Goal: Transaction & Acquisition: Purchase product/service

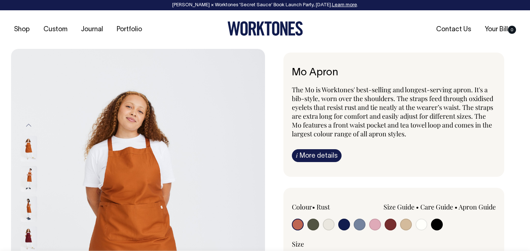
click at [312, 227] on input "radio" at bounding box center [313, 225] width 12 height 12
radio input "true"
select select "Olive"
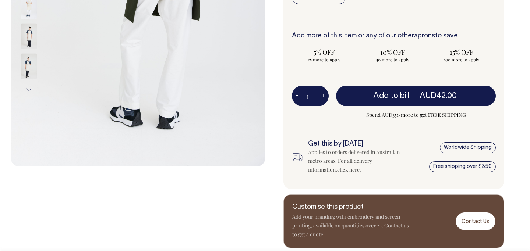
scroll to position [264, 0]
click at [313, 98] on input "1" at bounding box center [310, 96] width 37 height 21
click at [313, 96] on input "1" at bounding box center [310, 96] width 37 height 21
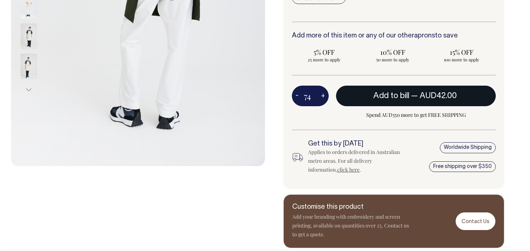
type input "74"
radio input "true"
type input "74"
